Goal: Book appointment/travel/reservation

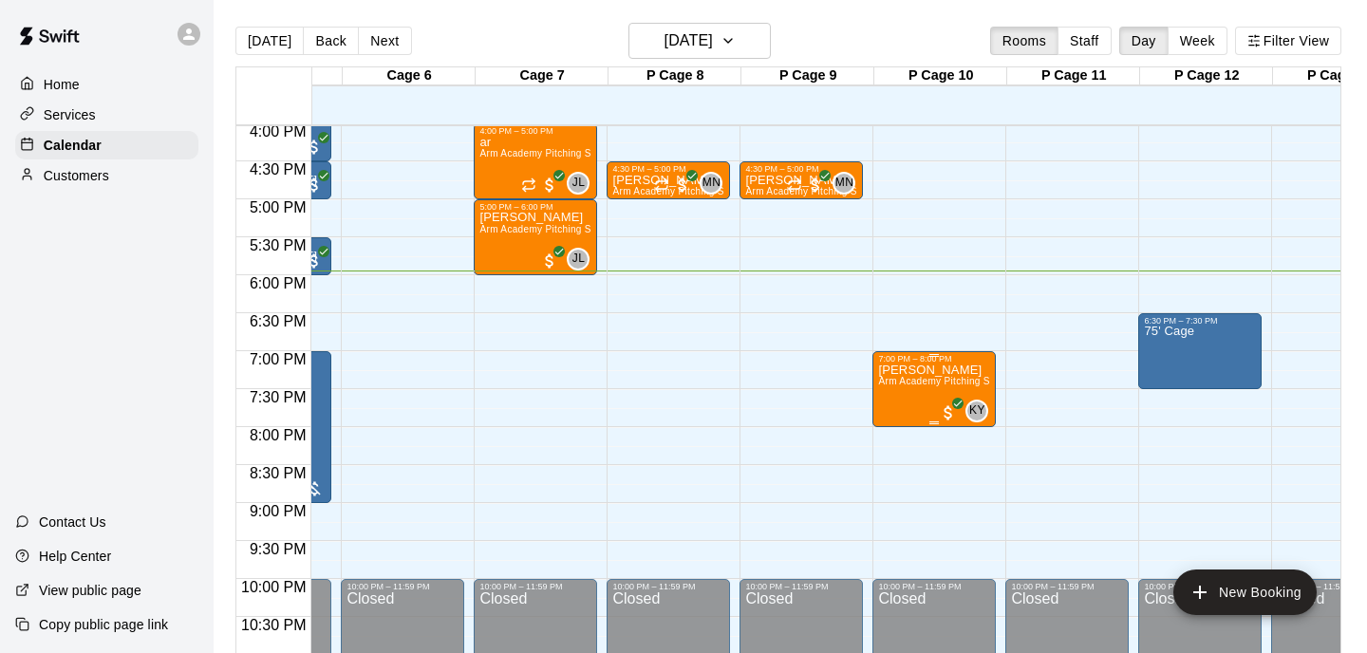
scroll to position [0, 905]
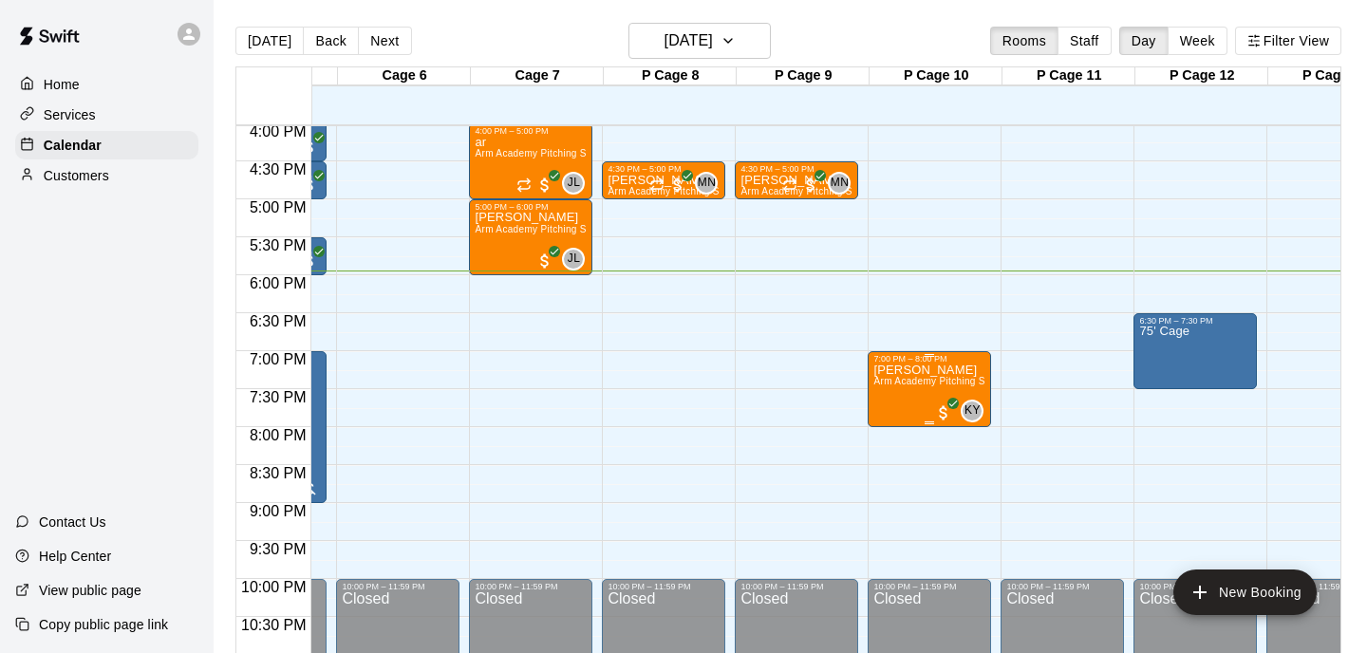
click at [900, 373] on icon "edit" at bounding box center [893, 384] width 23 height 23
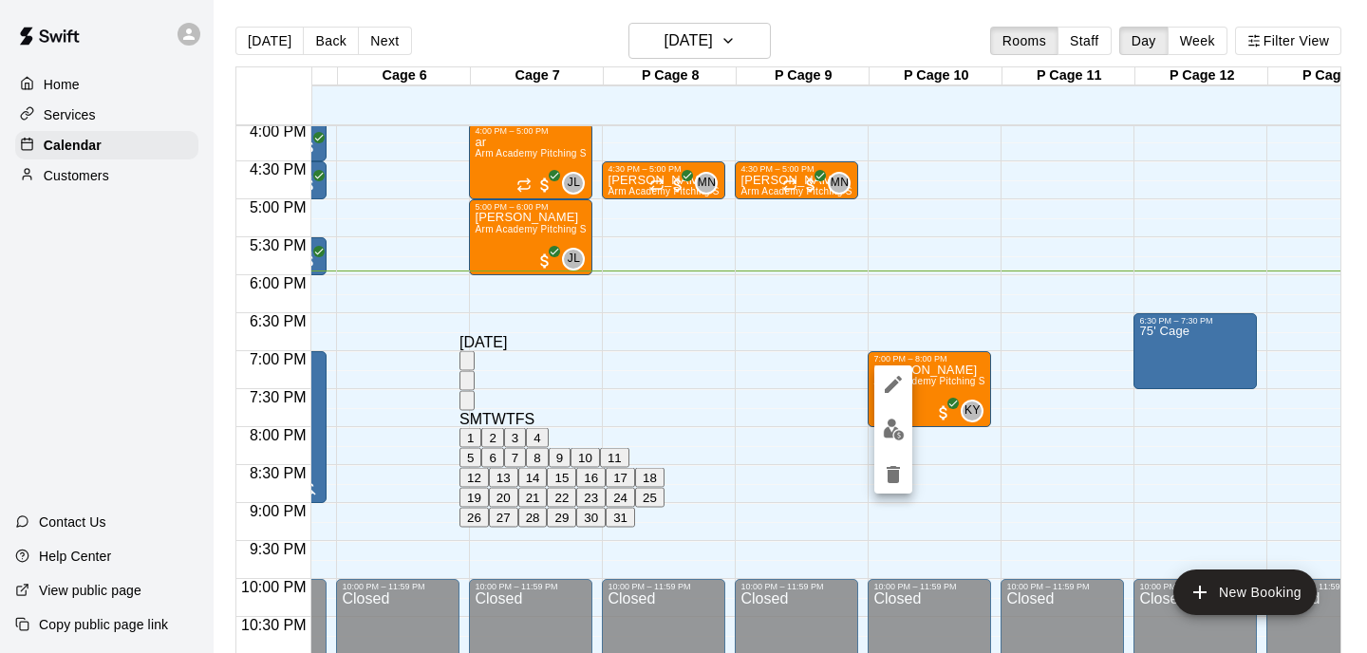
click at [606, 488] on button "16" at bounding box center [590, 478] width 29 height 20
type input "**********"
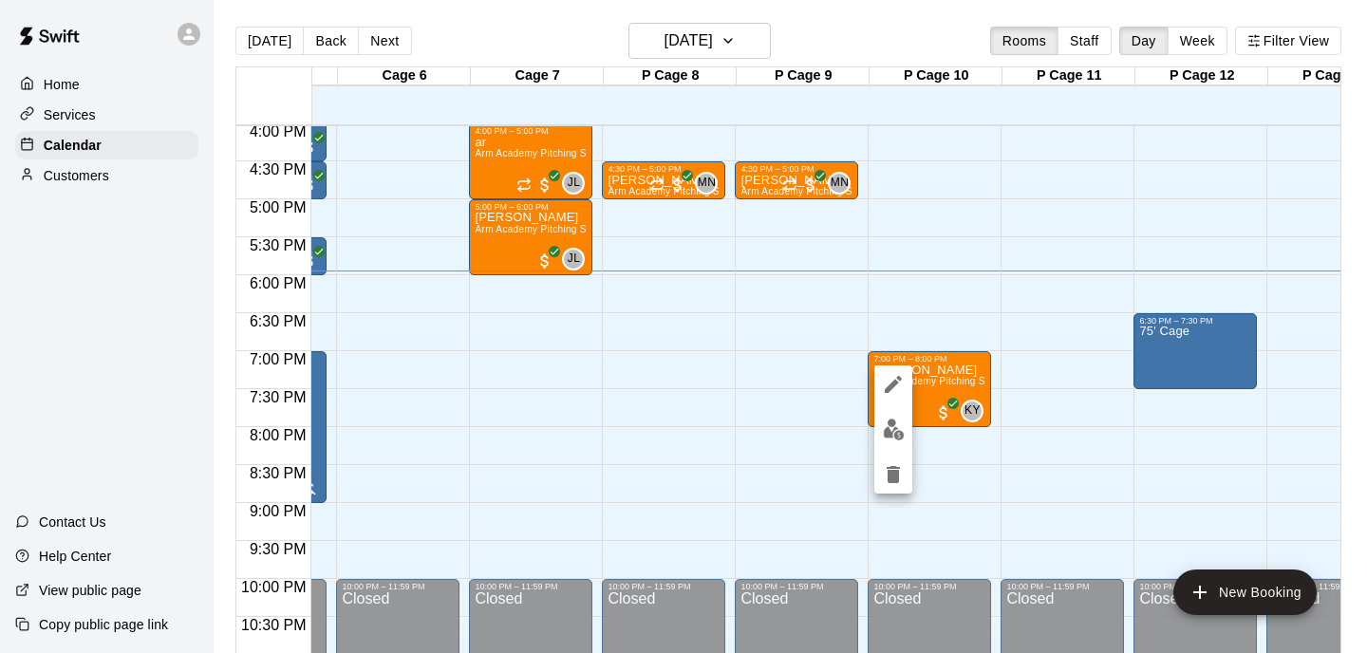
scroll to position [607, 0]
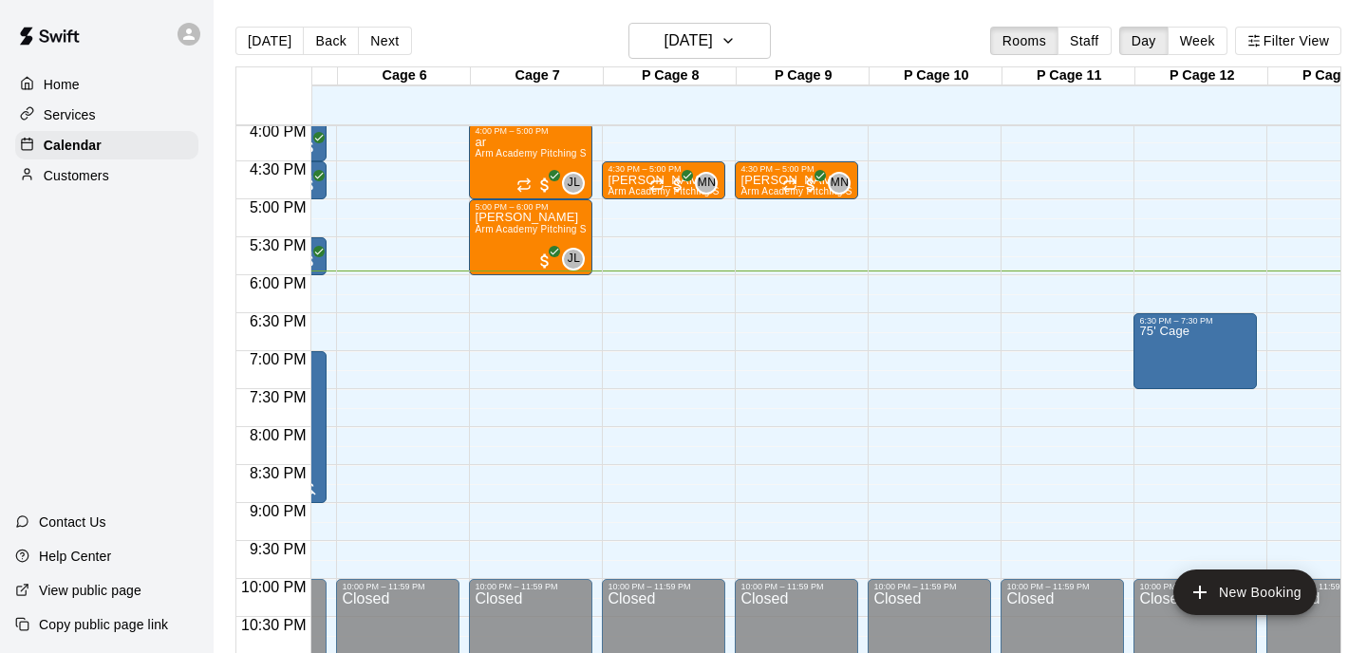
click at [770, 56] on div "[DATE] Back [DATE][DATE] Rooms Staff Day Week Filter View" at bounding box center [788, 45] width 1106 height 44
click at [736, 42] on icon "button" at bounding box center [728, 40] width 15 height 23
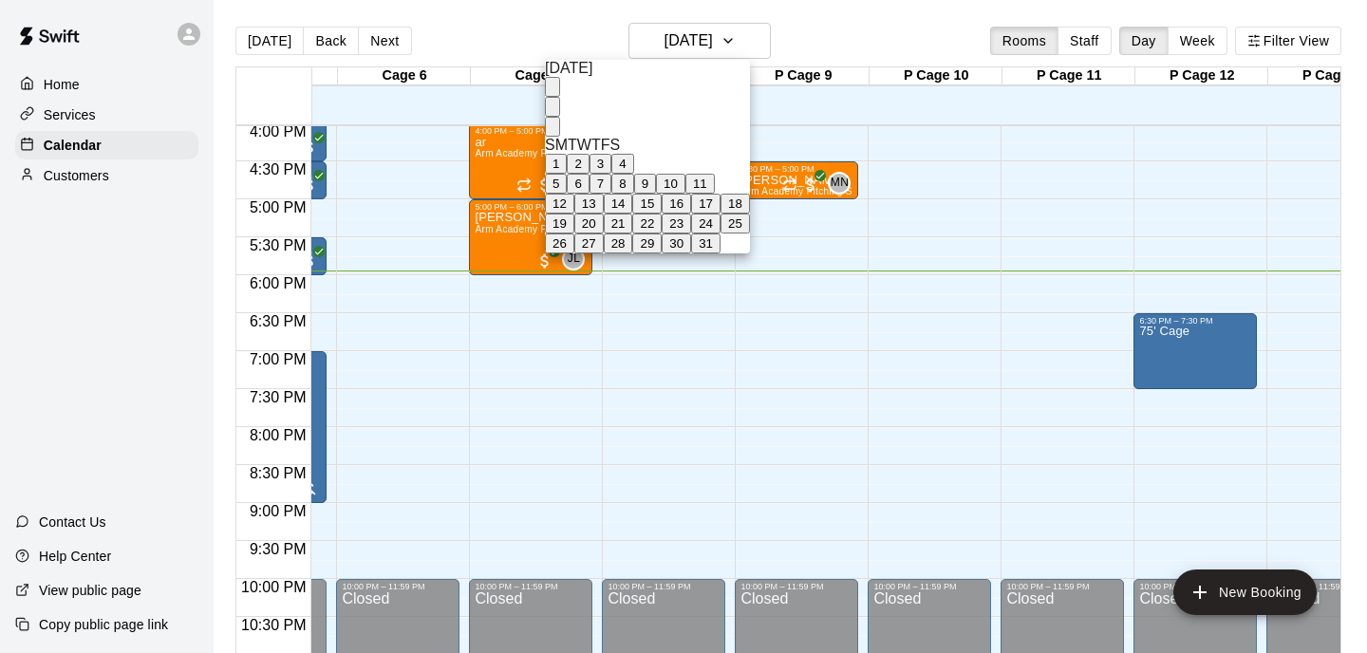
click at [691, 214] on button "16" at bounding box center [676, 204] width 29 height 20
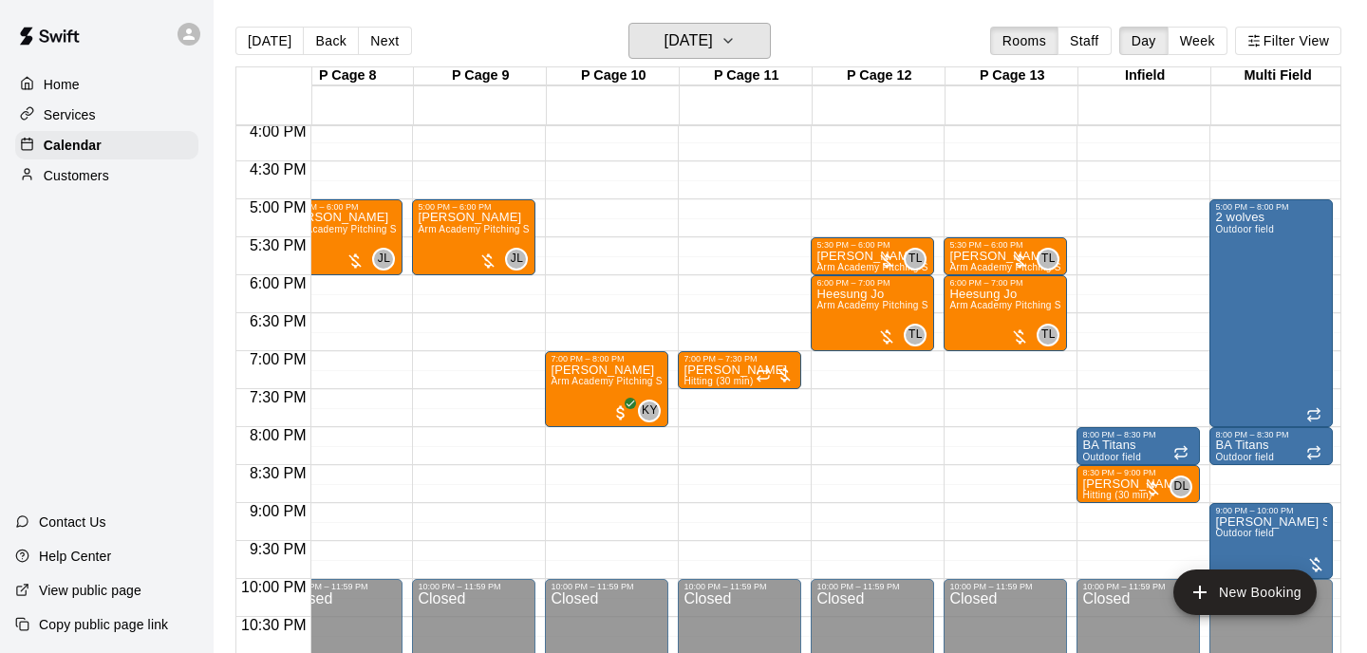
scroll to position [1218, 1221]
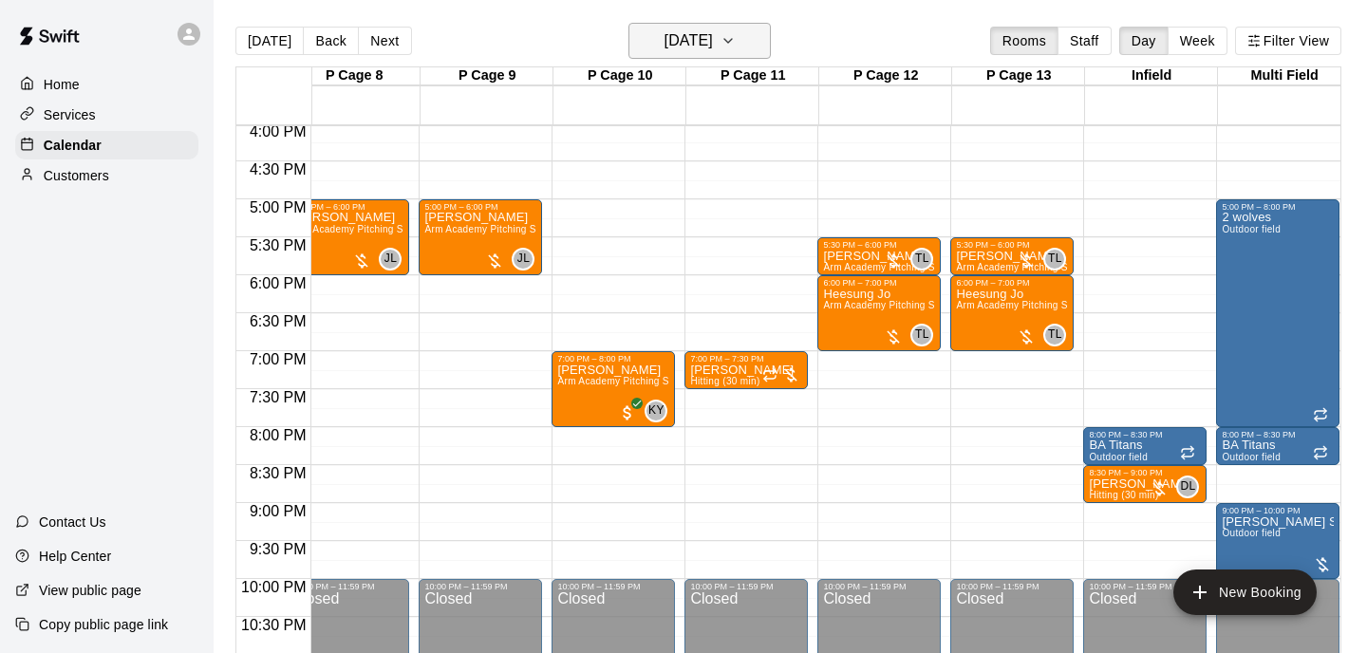
click at [665, 50] on h6 "[DATE]" at bounding box center [689, 41] width 48 height 27
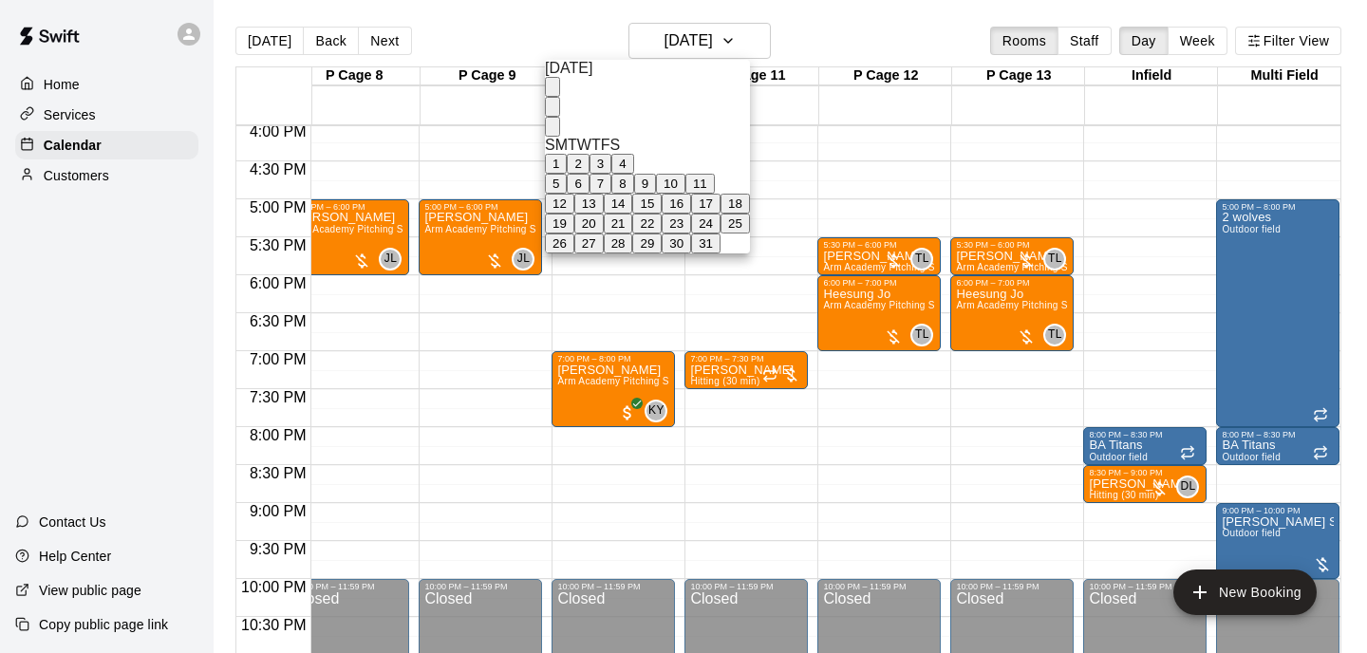
click at [604, 214] on button "13" at bounding box center [588, 204] width 29 height 20
